Goal: Task Accomplishment & Management: Complete application form

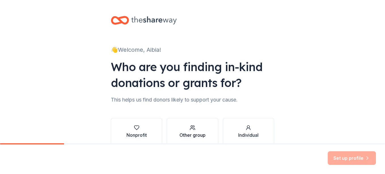
click at [190, 133] on div "Other group" at bounding box center [193, 134] width 26 height 7
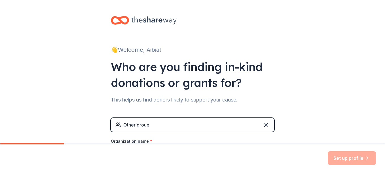
click at [156, 127] on div "Other group" at bounding box center [192, 125] width 163 height 14
click at [145, 125] on div "Other group" at bounding box center [136, 124] width 26 height 7
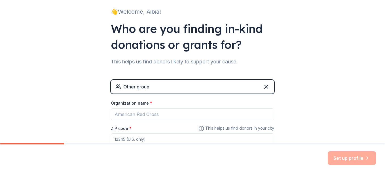
scroll to position [32, 0]
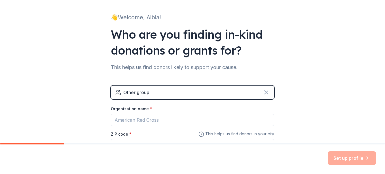
click at [265, 91] on icon at bounding box center [266, 92] width 3 height 3
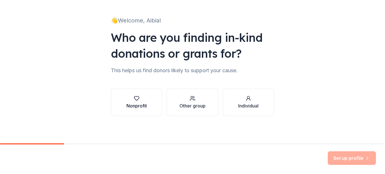
click at [140, 102] on div "Nonprofit" at bounding box center [137, 105] width 20 height 7
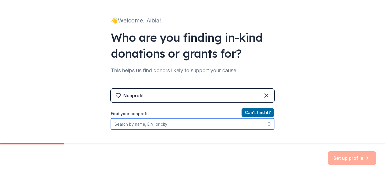
click at [168, 125] on input "Find your nonprofit" at bounding box center [192, 123] width 163 height 11
click at [267, 125] on icon "button" at bounding box center [270, 124] width 6 height 6
type input "a"
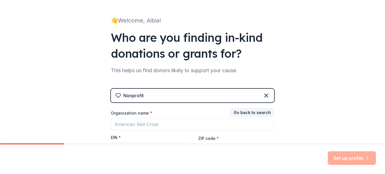
click at [145, 135] on div "EIN *" at bounding box center [149, 139] width 76 height 8
click at [265, 95] on icon at bounding box center [266, 95] width 7 height 7
